Goal: Information Seeking & Learning: Learn about a topic

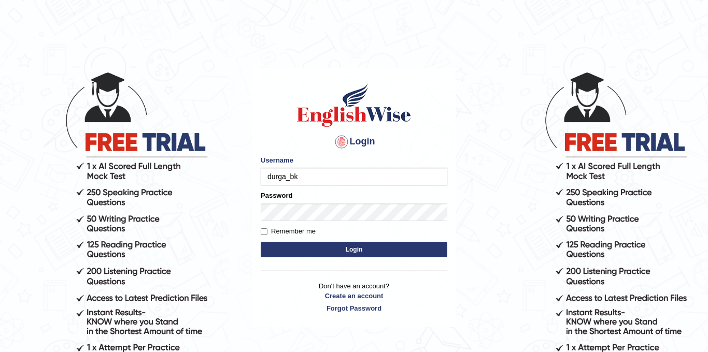
click at [261, 242] on button "Login" at bounding box center [354, 250] width 187 height 16
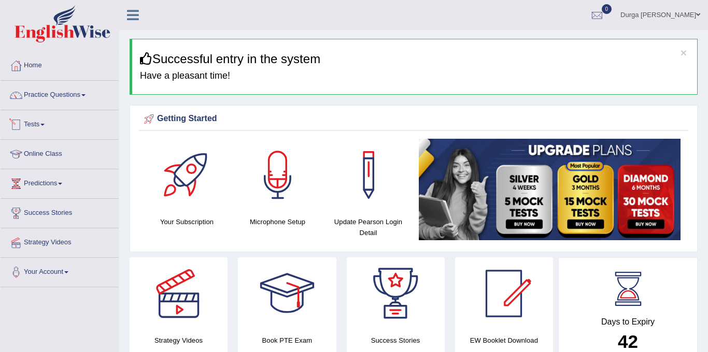
click at [48, 129] on link "Tests" at bounding box center [60, 123] width 118 height 26
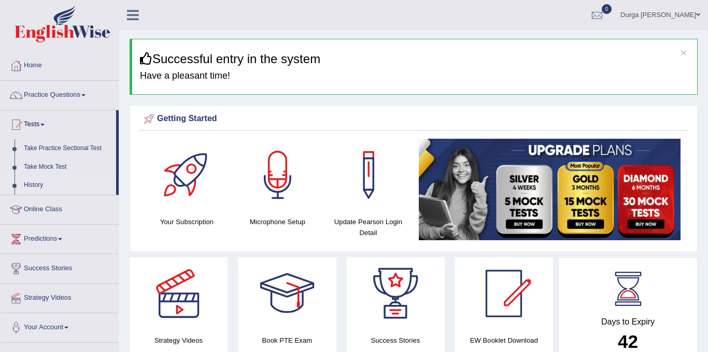
click at [42, 189] on link "History" at bounding box center [67, 185] width 97 height 19
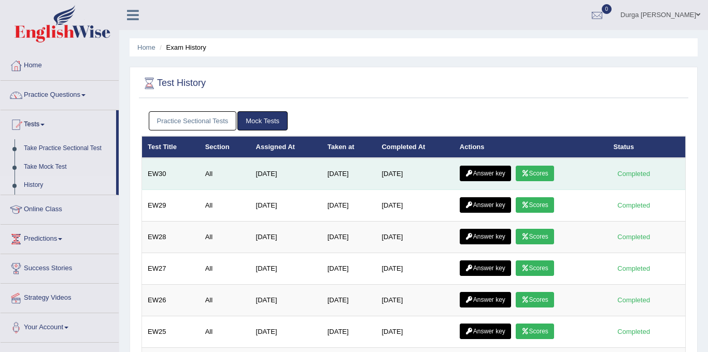
click at [547, 178] on link "Scores" at bounding box center [535, 174] width 38 height 16
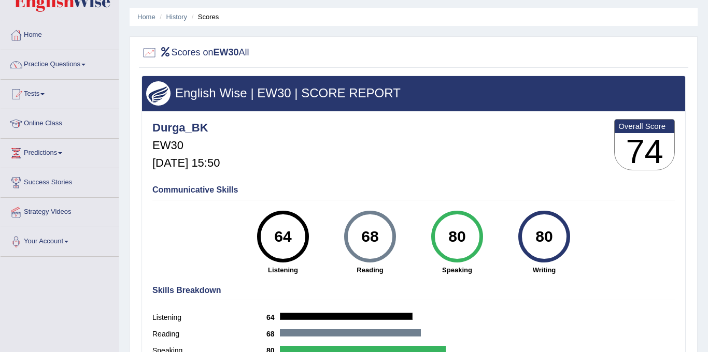
scroll to position [9, 0]
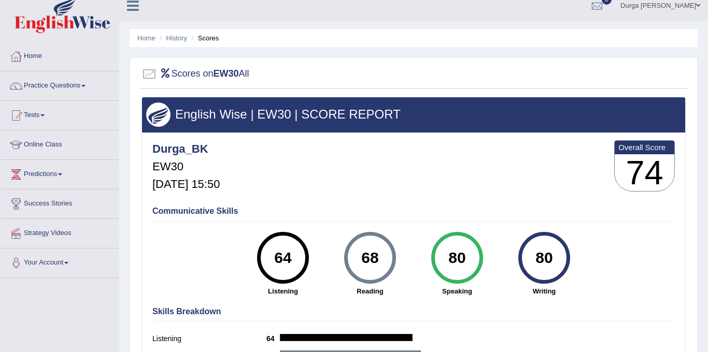
click at [54, 115] on link "Tests" at bounding box center [60, 114] width 118 height 26
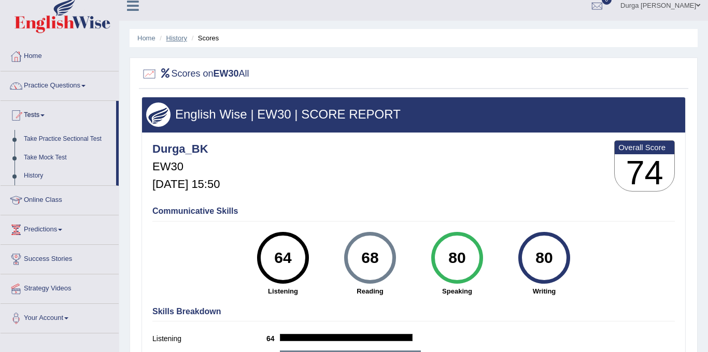
click at [182, 36] on link "History" at bounding box center [176, 38] width 21 height 8
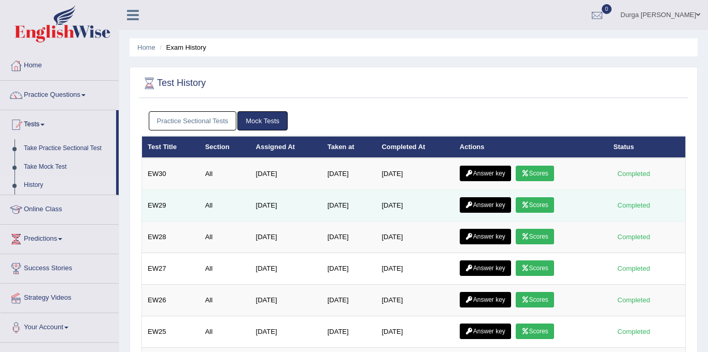
click at [543, 199] on link "Scores" at bounding box center [535, 205] width 38 height 16
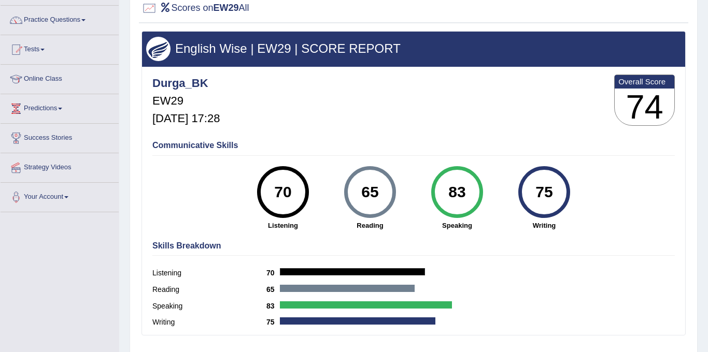
scroll to position [81, 0]
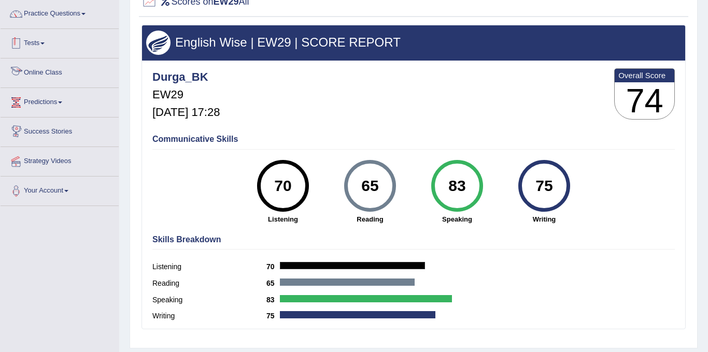
click at [52, 45] on link "Tests" at bounding box center [60, 42] width 118 height 26
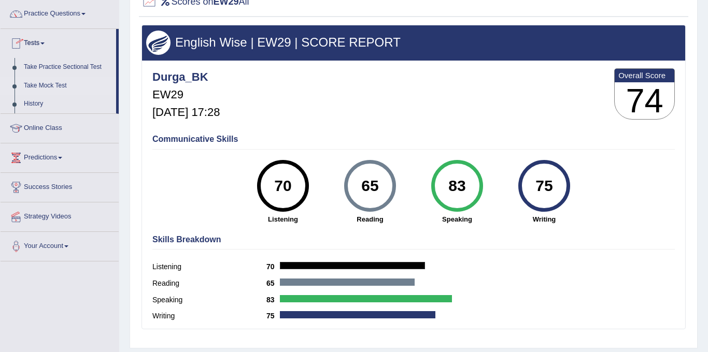
click at [59, 84] on link "Take Mock Test" at bounding box center [67, 86] width 97 height 19
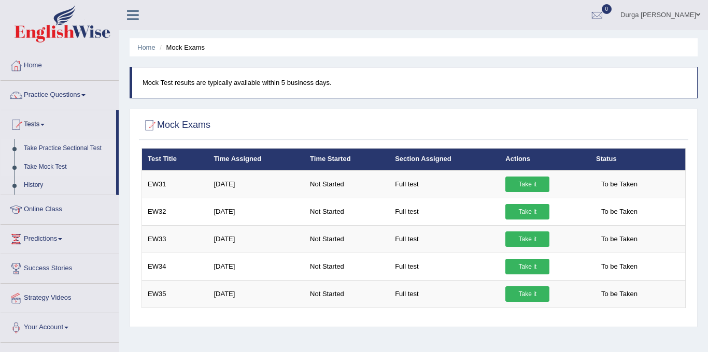
click at [62, 147] on link "Take Practice Sectional Test" at bounding box center [67, 148] width 97 height 19
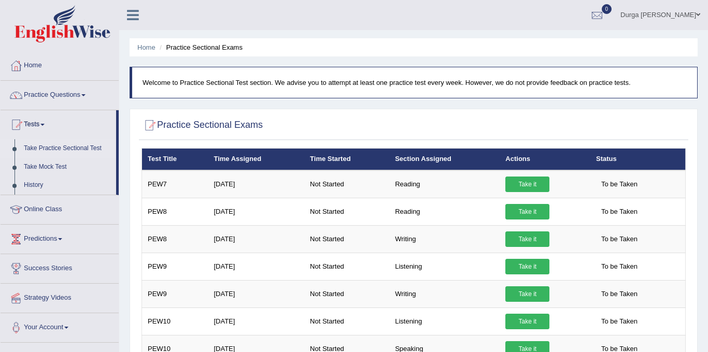
click at [75, 149] on link "Take Practice Sectional Test" at bounding box center [67, 148] width 97 height 19
click at [58, 163] on link "Take Mock Test" at bounding box center [67, 167] width 97 height 19
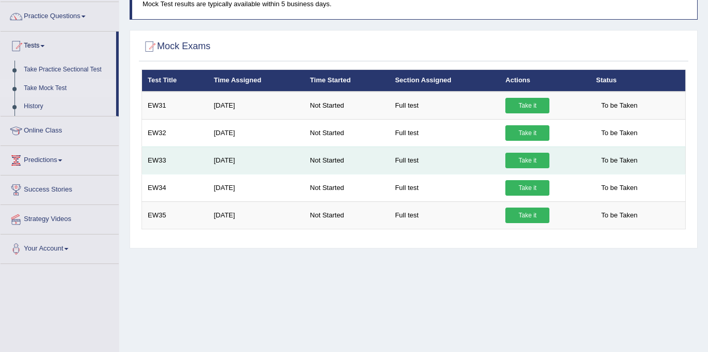
scroll to position [79, 0]
